Goal: Download file/media

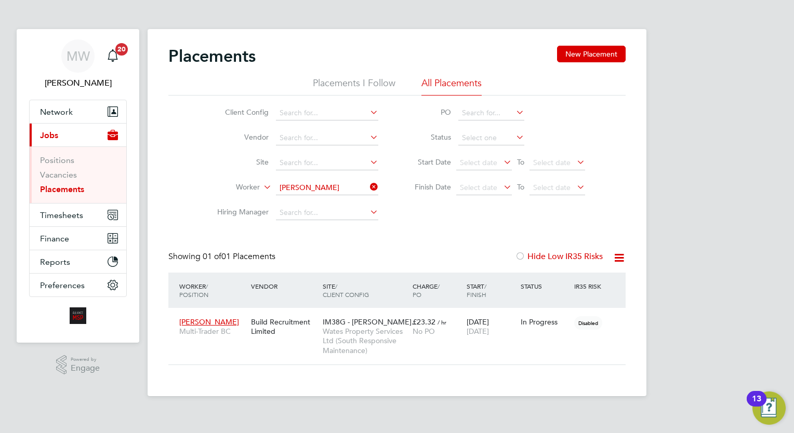
scroll to position [49, 90]
click at [379, 183] on li "Worker [PERSON_NAME]" at bounding box center [293, 188] width 195 height 25
click at [368, 186] on icon at bounding box center [368, 187] width 0 height 15
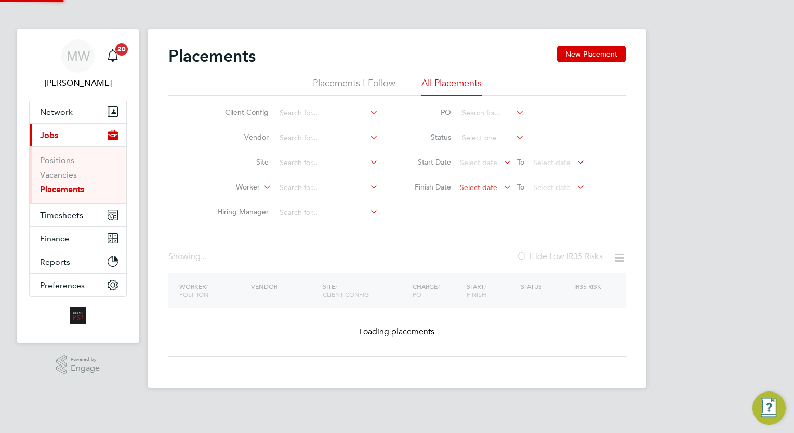
click at [482, 190] on span "Select date" at bounding box center [478, 187] width 37 height 9
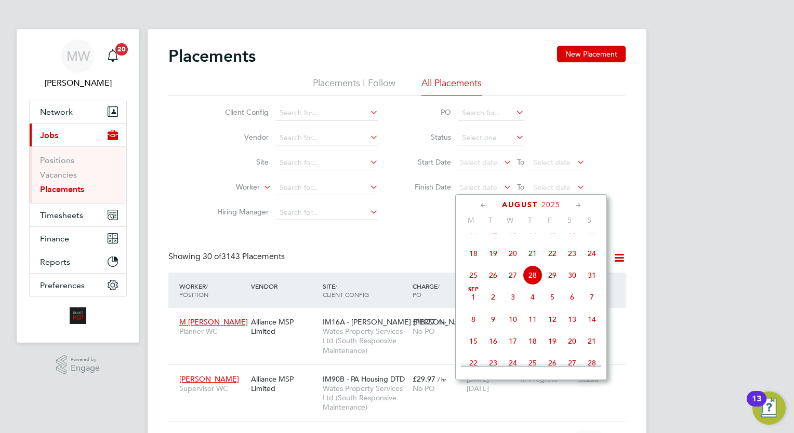
click at [532, 285] on span "28" at bounding box center [533, 276] width 20 height 20
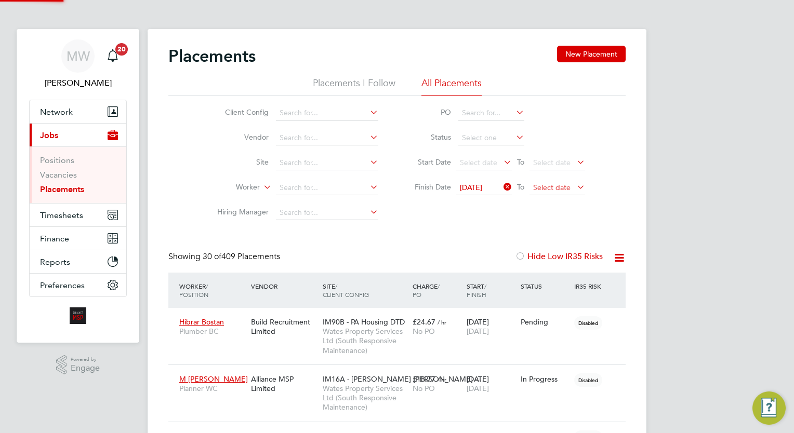
click at [565, 192] on span "Select date" at bounding box center [558, 188] width 56 height 14
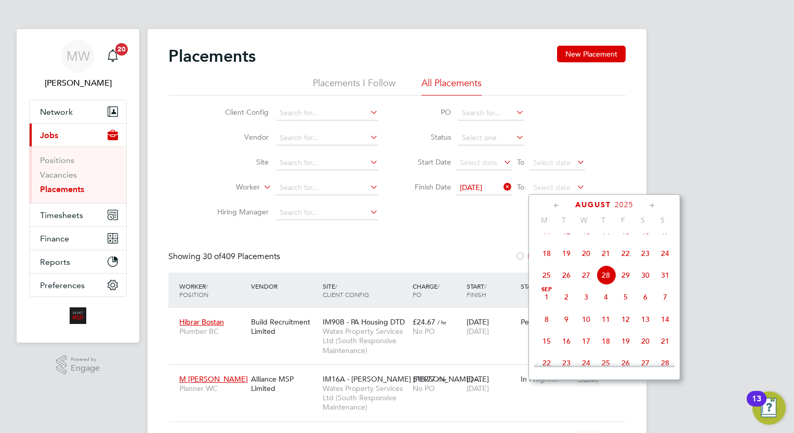
click at [606, 329] on span "11" at bounding box center [606, 320] width 20 height 20
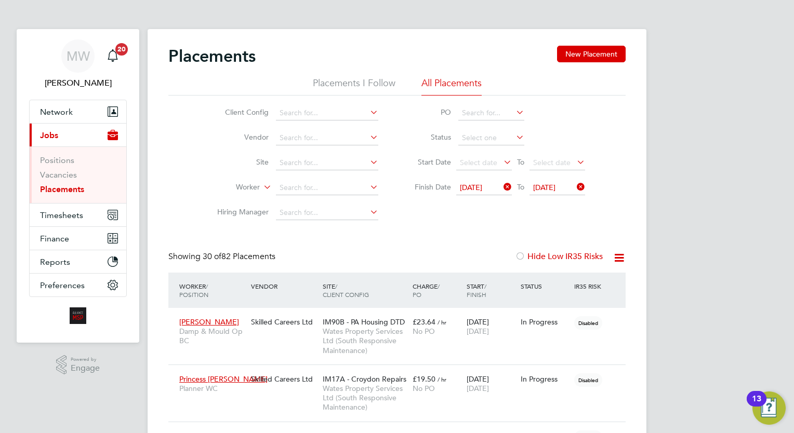
click at [613, 257] on icon at bounding box center [619, 258] width 13 height 13
click at [569, 287] on li "Download Placements Report" at bounding box center [568, 282] width 111 height 15
click at [621, 253] on icon at bounding box center [619, 258] width 13 height 13
click at [578, 286] on li "Download Placements Report" at bounding box center [568, 282] width 111 height 15
